Goal: Task Accomplishment & Management: Complete application form

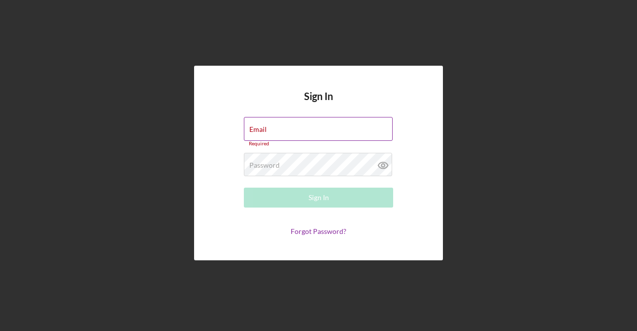
type input "[EMAIL_ADDRESS][DOMAIN_NAME]"
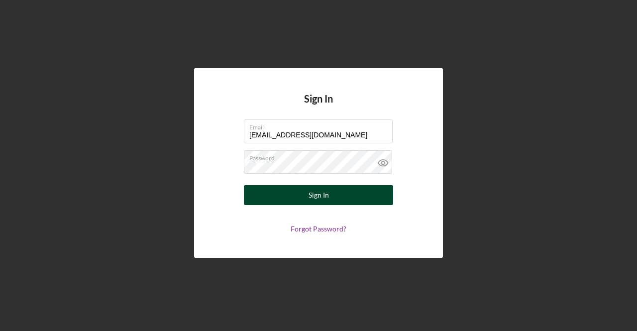
click at [354, 200] on button "Sign In" at bounding box center [318, 195] width 149 height 20
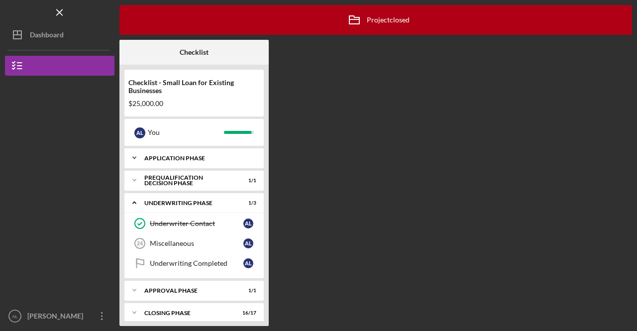
click at [212, 159] on div "Application Phase" at bounding box center [197, 158] width 107 height 6
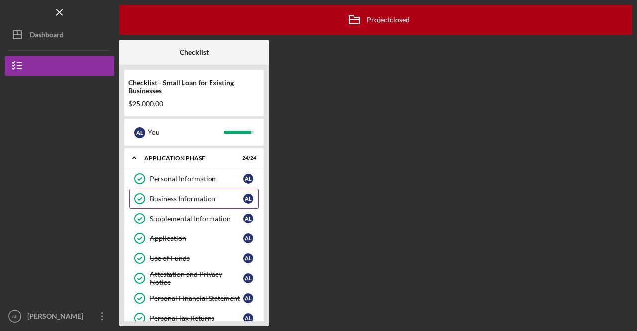
click at [209, 201] on div "Business Information" at bounding box center [197, 199] width 94 height 8
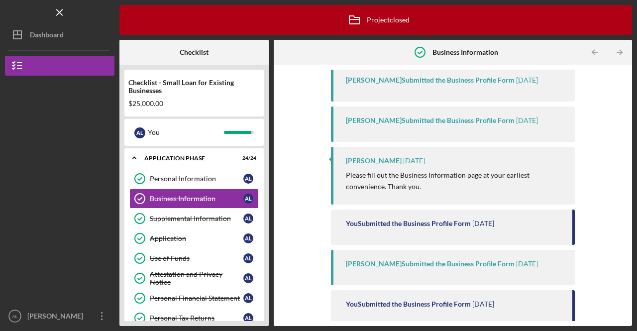
scroll to position [204, 0]
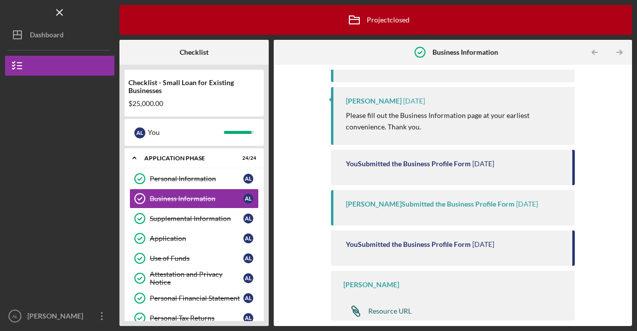
click at [402, 313] on div "Resource URL" at bounding box center [389, 311] width 43 height 8
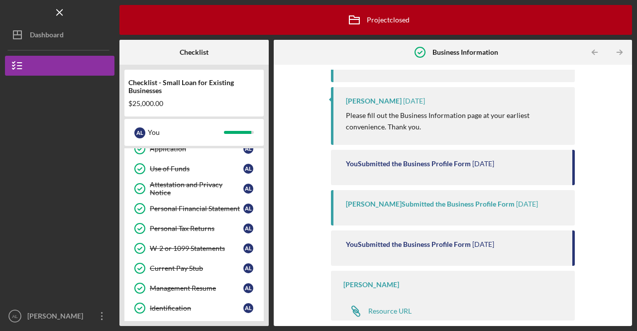
scroll to position [86, 0]
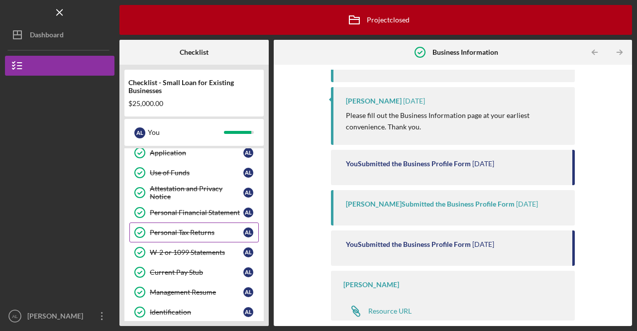
click at [207, 228] on div "Personal Tax Returns" at bounding box center [197, 232] width 94 height 8
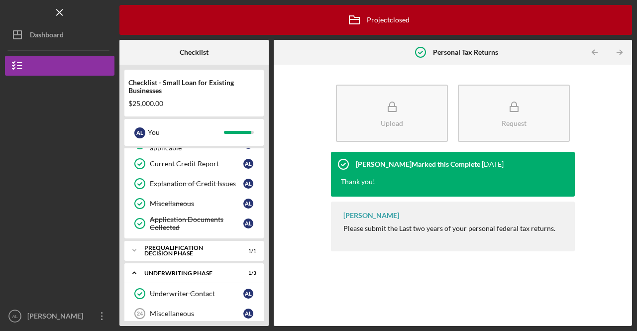
scroll to position [503, 0]
